Goal: Task Accomplishment & Management: Manage account settings

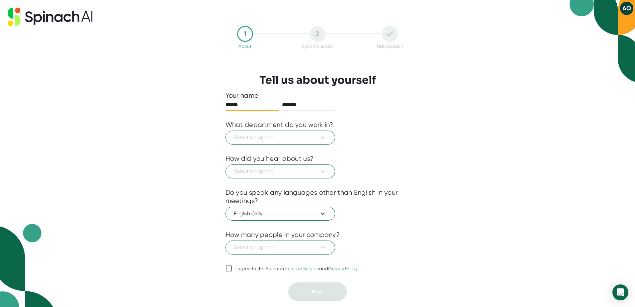
click at [628, 6] on button "AO" at bounding box center [626, 8] width 13 height 13
click at [608, 22] on b "Logout" at bounding box center [601, 23] width 14 height 6
